Goal: Information Seeking & Learning: Understand process/instructions

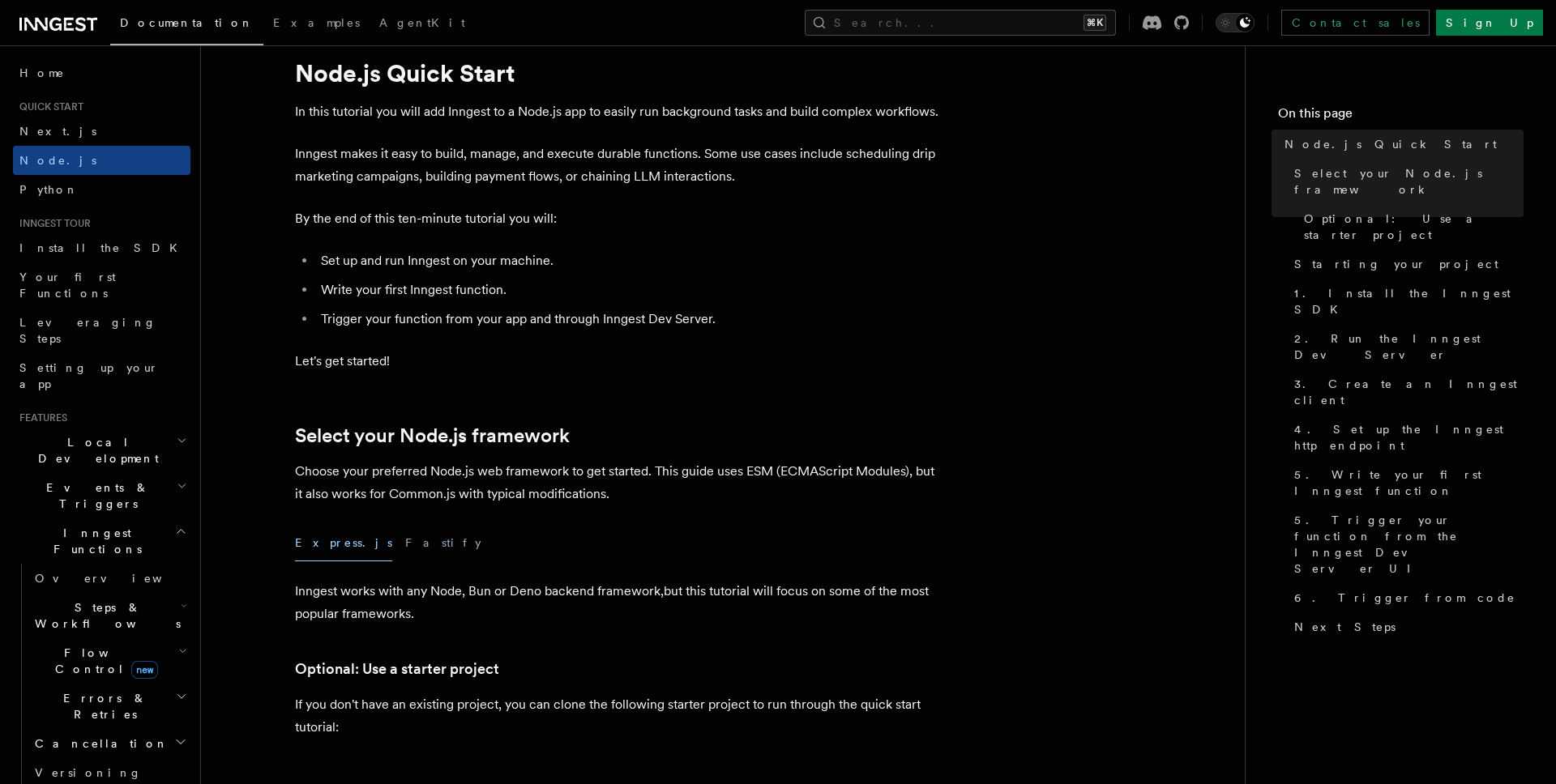
scroll to position [50, 0]
click at [405, 544] on button "Fastify" at bounding box center [443, 541] width 76 height 36
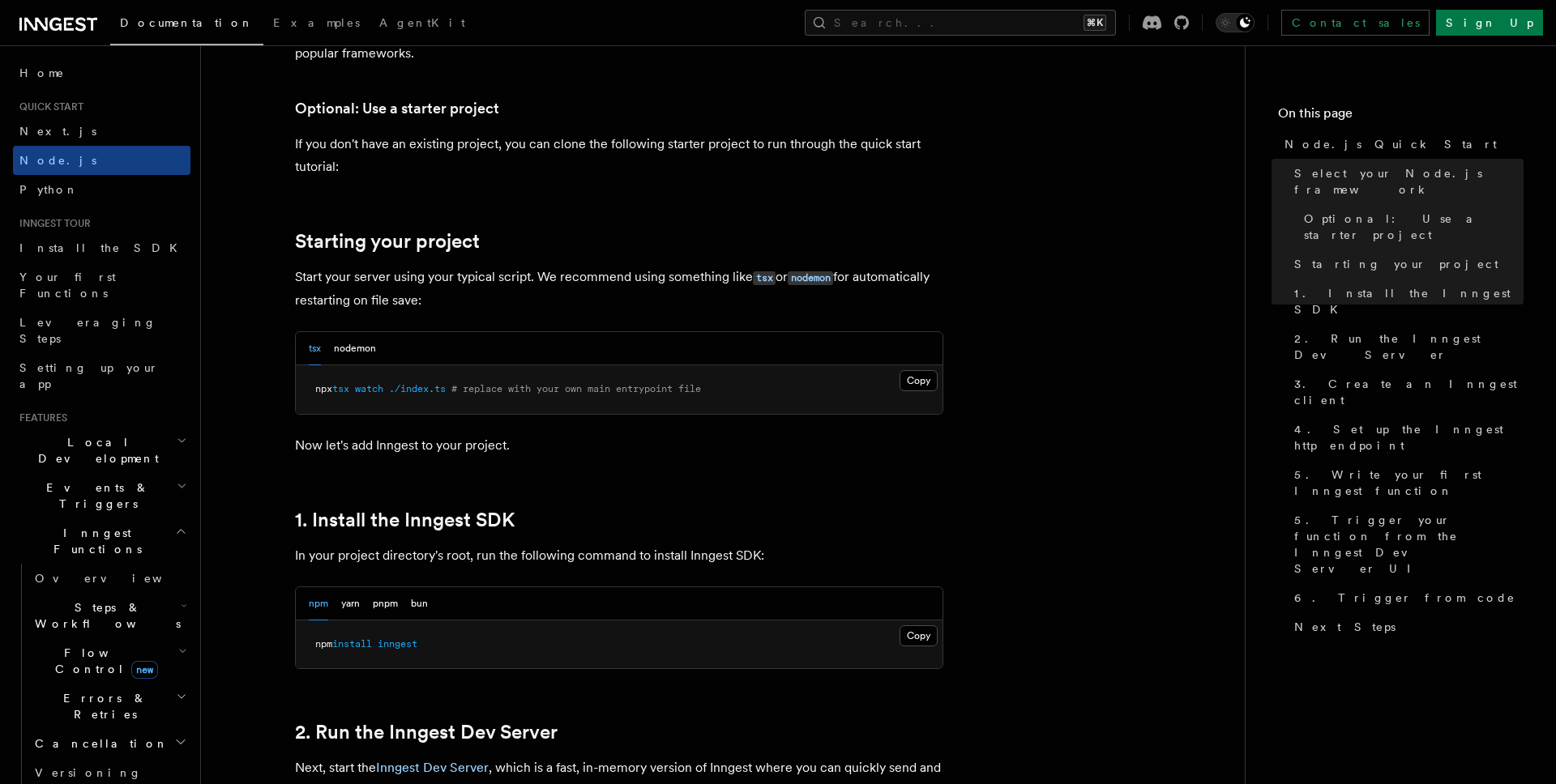
scroll to position [613, 0]
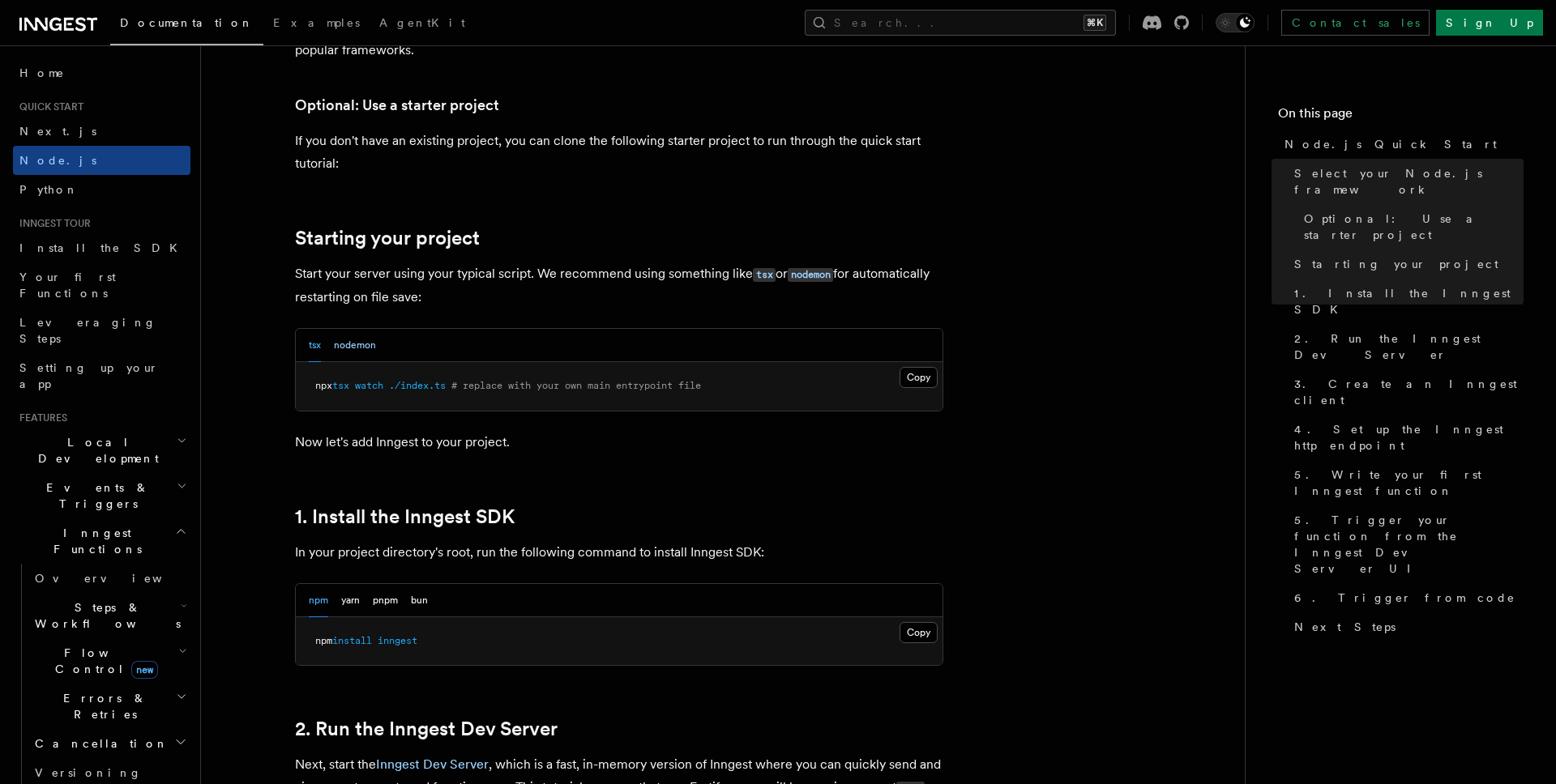
click at [358, 349] on button "nodemon" at bounding box center [355, 346] width 43 height 33
click at [312, 344] on button "tsx" at bounding box center [314, 346] width 12 height 33
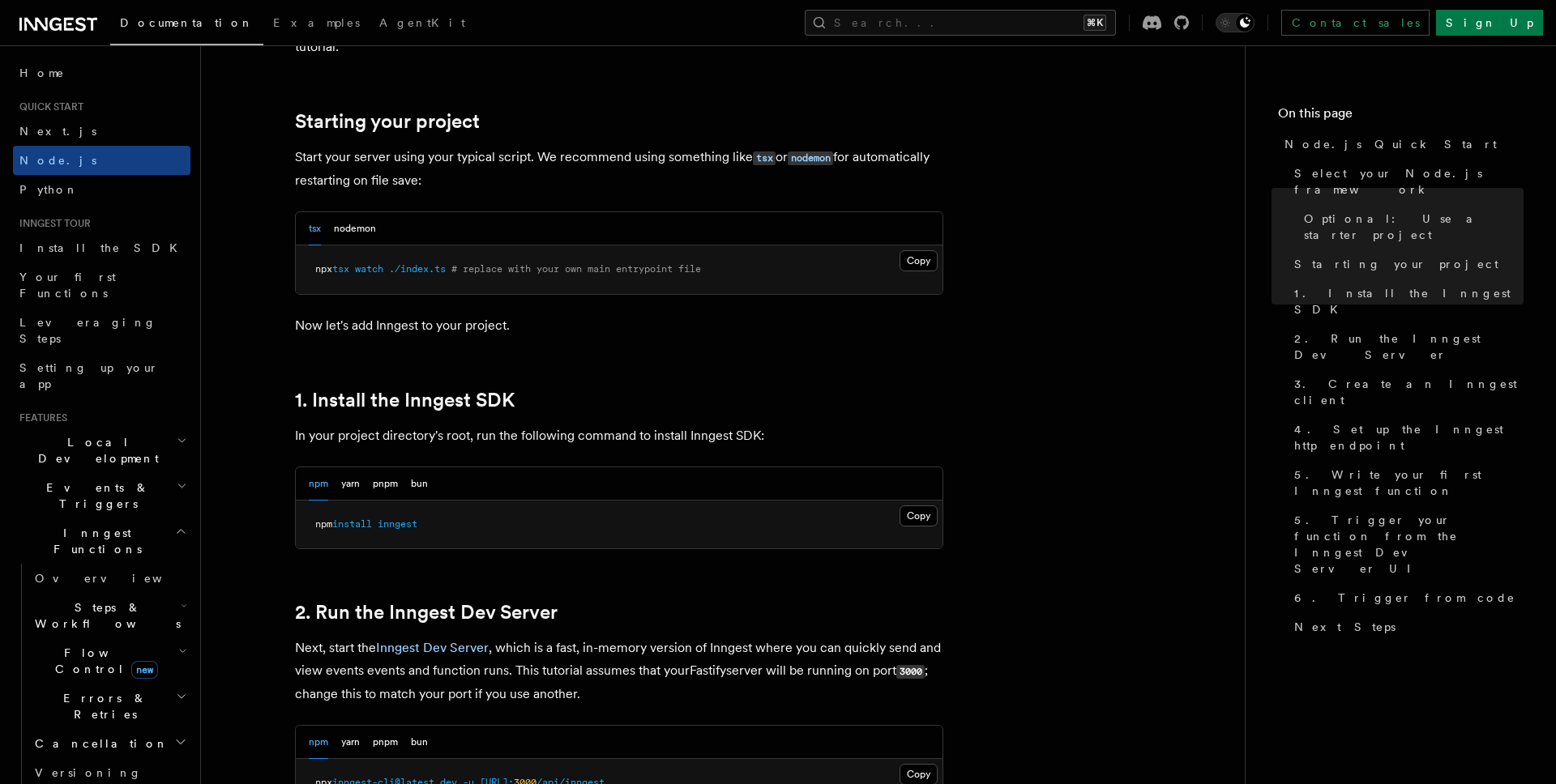
scroll to position [731, 0]
click at [350, 482] on button "yarn" at bounding box center [350, 482] width 18 height 33
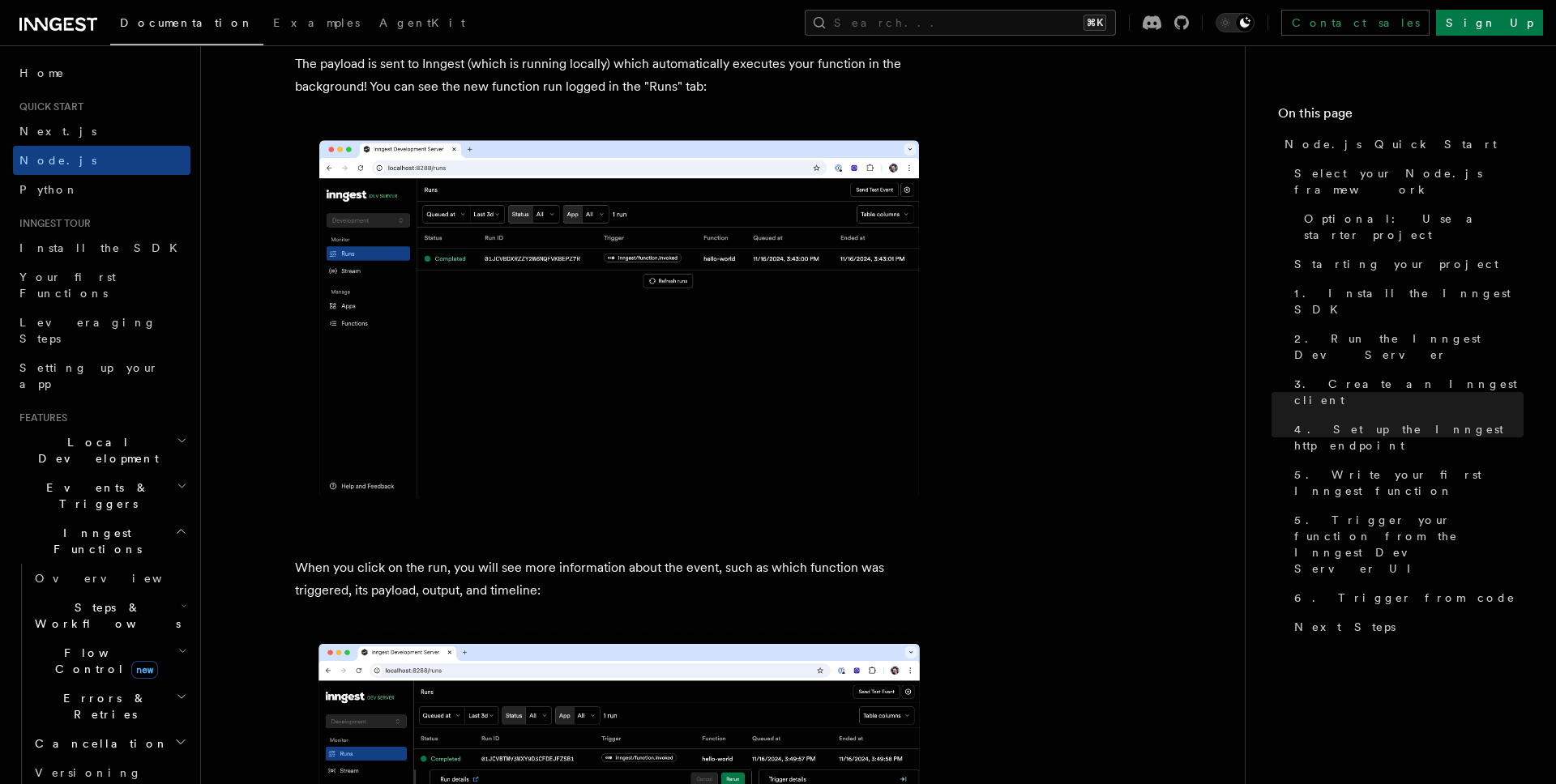
scroll to position [5697, 0]
